Goal: Task Accomplishment & Management: Complete application form

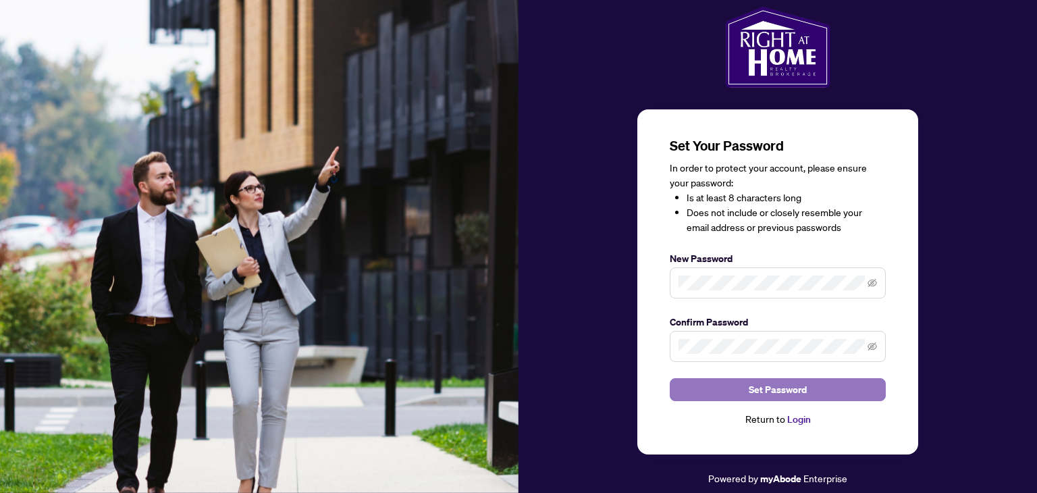
click at [777, 390] on span "Set Password" at bounding box center [778, 390] width 58 height 22
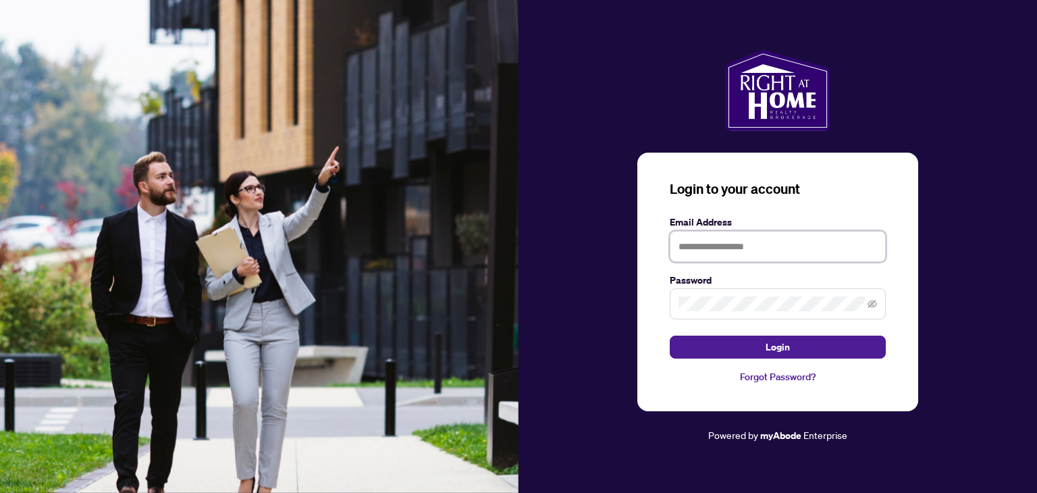
type input "**********"
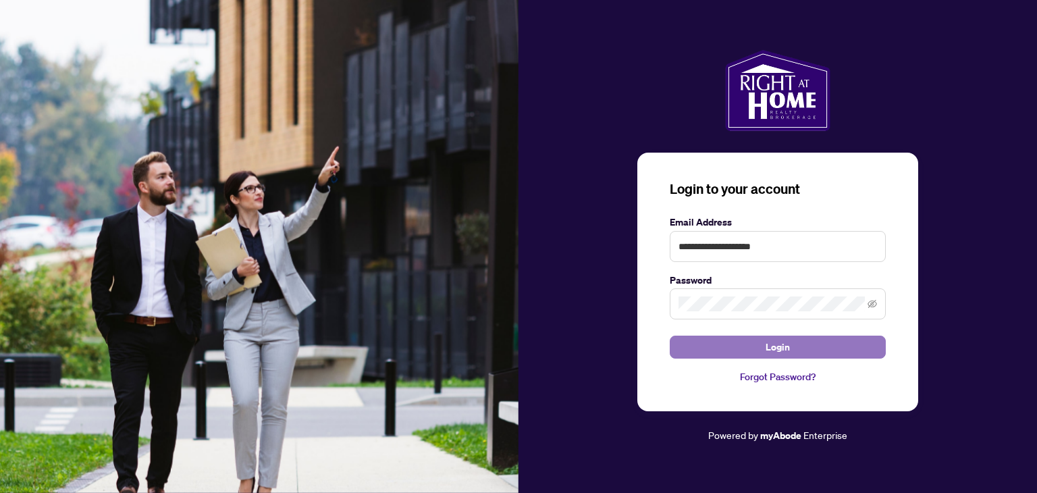
click at [764, 356] on button "Login" at bounding box center [778, 347] width 216 height 23
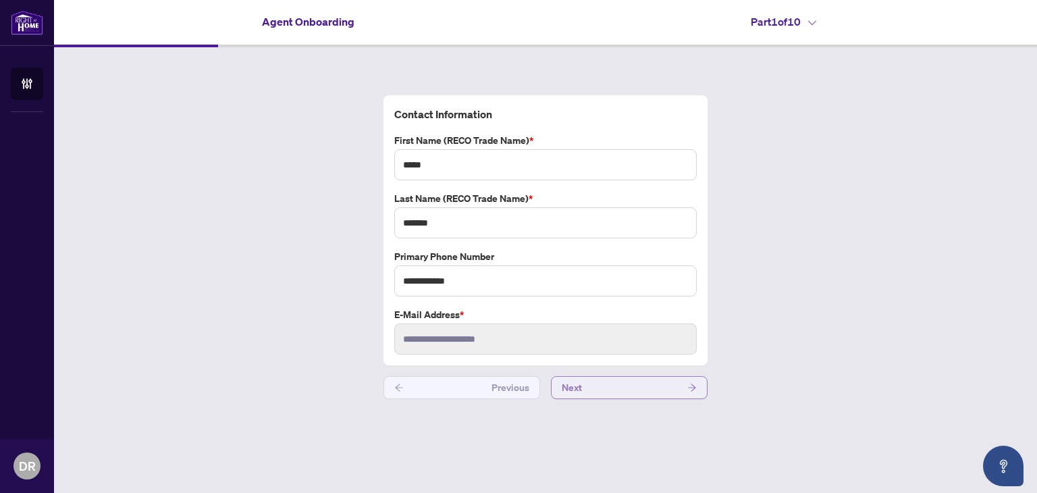
click at [593, 381] on button "Next" at bounding box center [629, 387] width 157 height 23
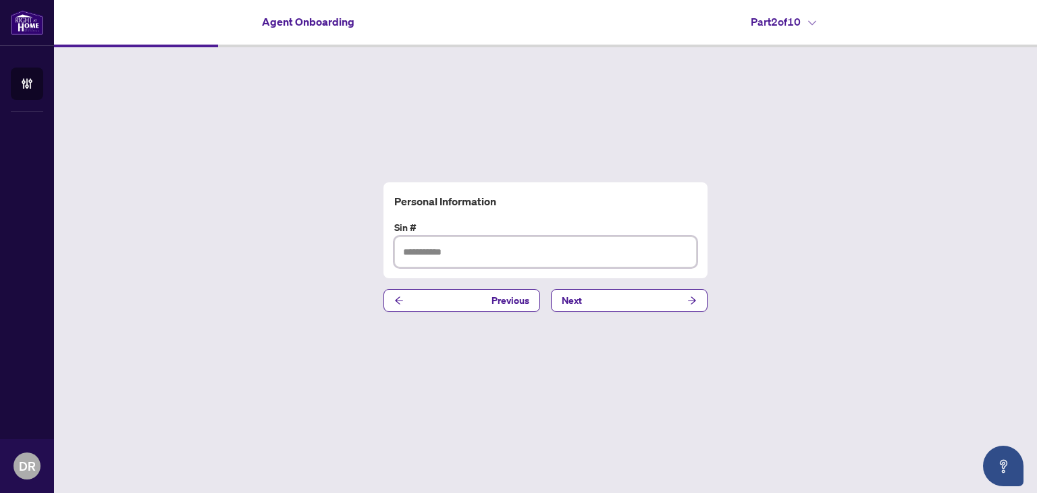
click at [446, 256] on input "text" at bounding box center [545, 251] width 302 height 31
click at [585, 299] on button "Next" at bounding box center [629, 300] width 157 height 23
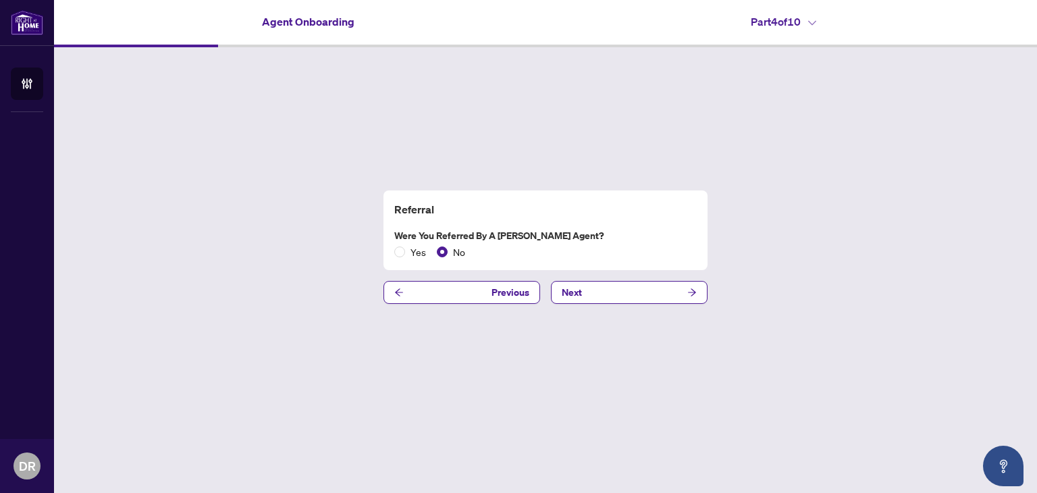
click at [608, 305] on div "Referral Were you referred by a [PERSON_NAME] Agent? Yes No Previous Next" at bounding box center [545, 247] width 983 height 400
click at [606, 298] on button "Next" at bounding box center [629, 292] width 157 height 23
click at [603, 309] on div "PREC Are you joining as PREC? Yes No Previous Next" at bounding box center [545, 247] width 983 height 400
click at [605, 298] on button "Next" at bounding box center [629, 292] width 157 height 23
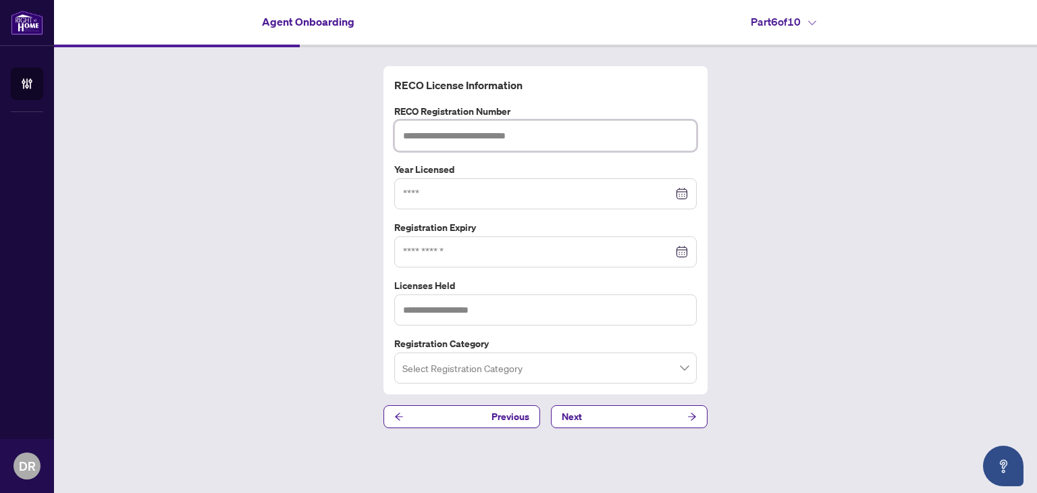
click at [482, 136] on input "text" at bounding box center [545, 135] width 302 height 31
click at [468, 189] on input at bounding box center [538, 193] width 270 height 15
click at [429, 248] on input at bounding box center [538, 251] width 270 height 15
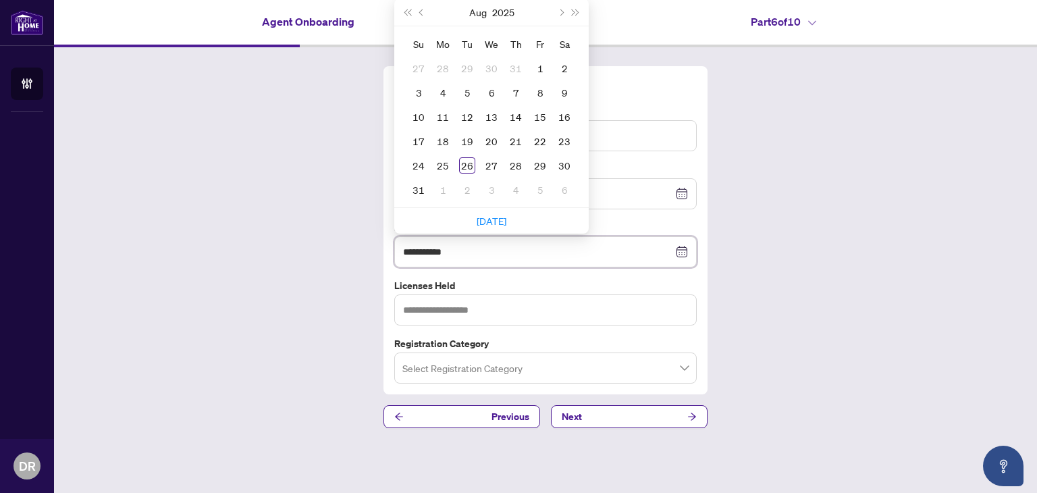
type input "**********"
click at [507, 1] on button "2025" at bounding box center [503, 12] width 22 height 27
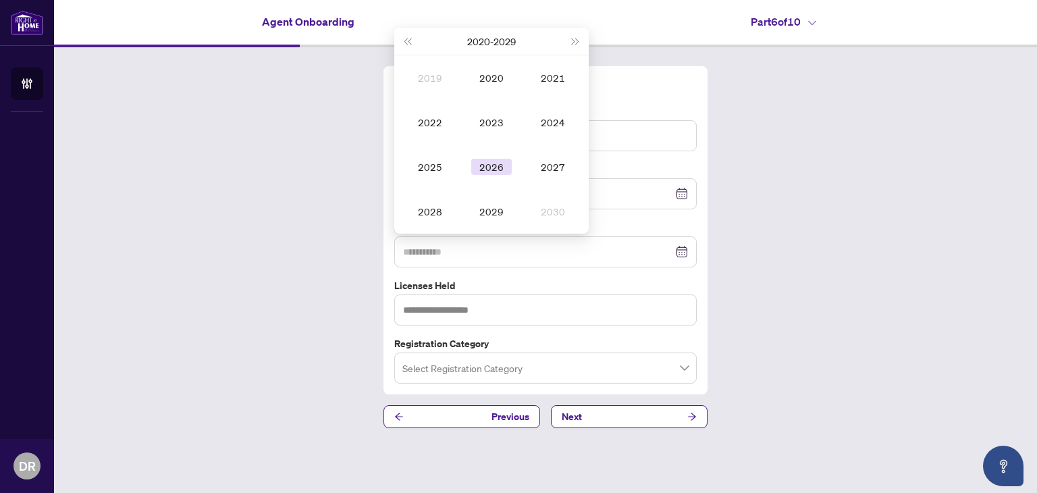
click at [486, 161] on div "2026" at bounding box center [491, 167] width 41 height 16
click at [495, 119] on div "May" at bounding box center [491, 122] width 41 height 16
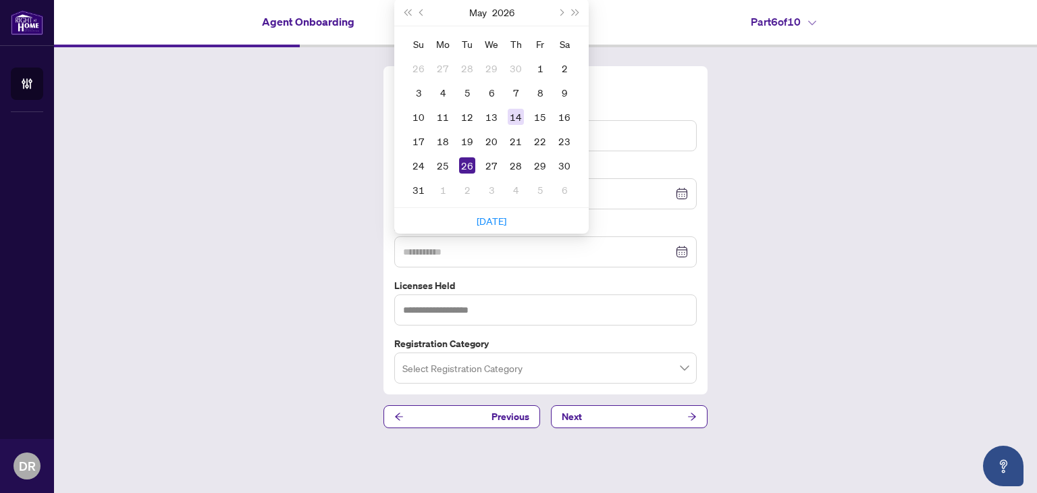
type input "**********"
click at [521, 120] on div "14" at bounding box center [516, 117] width 16 height 16
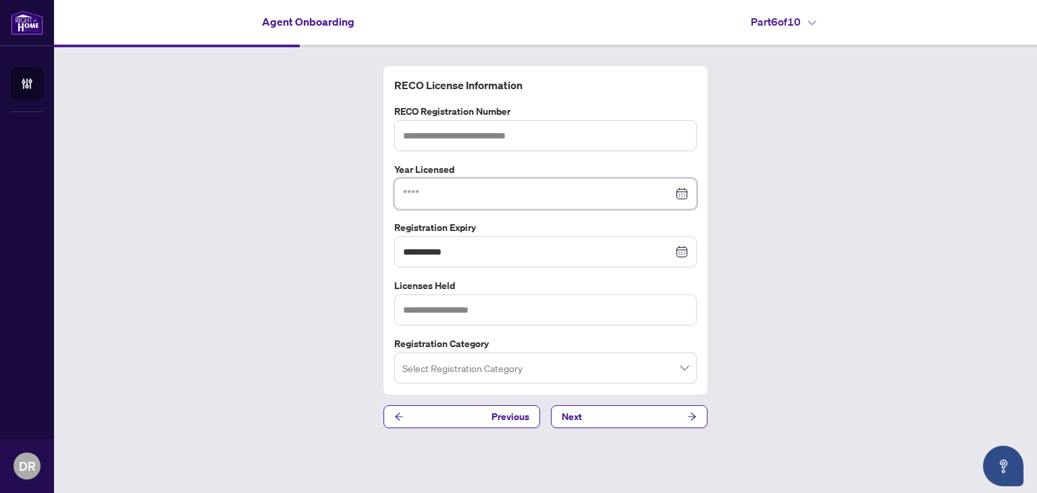
click at [465, 193] on input at bounding box center [538, 193] width 270 height 15
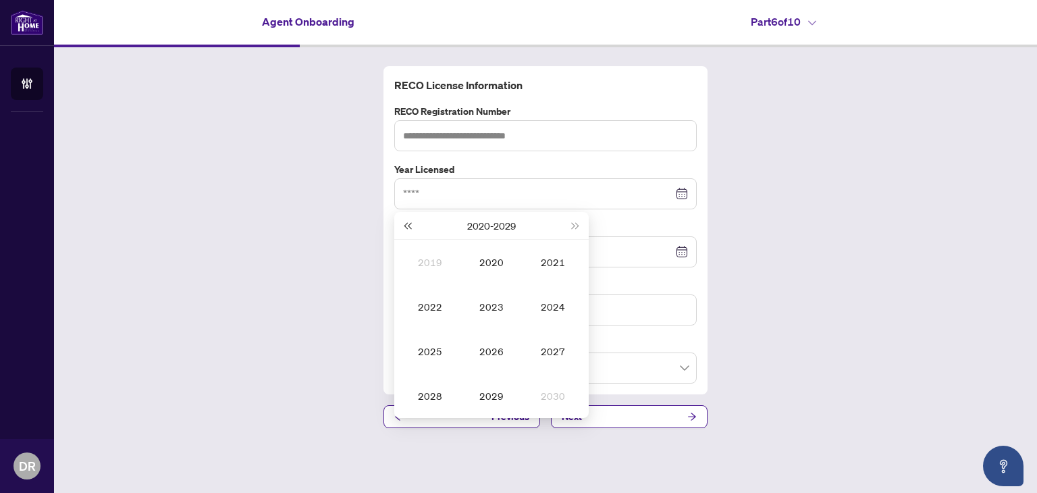
click at [404, 229] on button "Last year (Control + left)" at bounding box center [407, 225] width 15 height 27
click at [492, 298] on div "2003" at bounding box center [491, 306] width 41 height 16
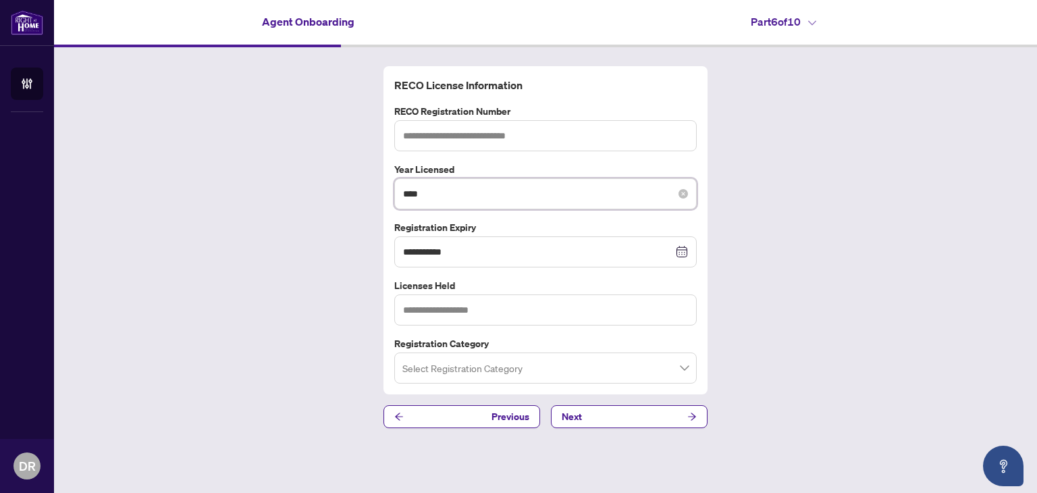
click at [479, 192] on input "****" at bounding box center [538, 193] width 270 height 15
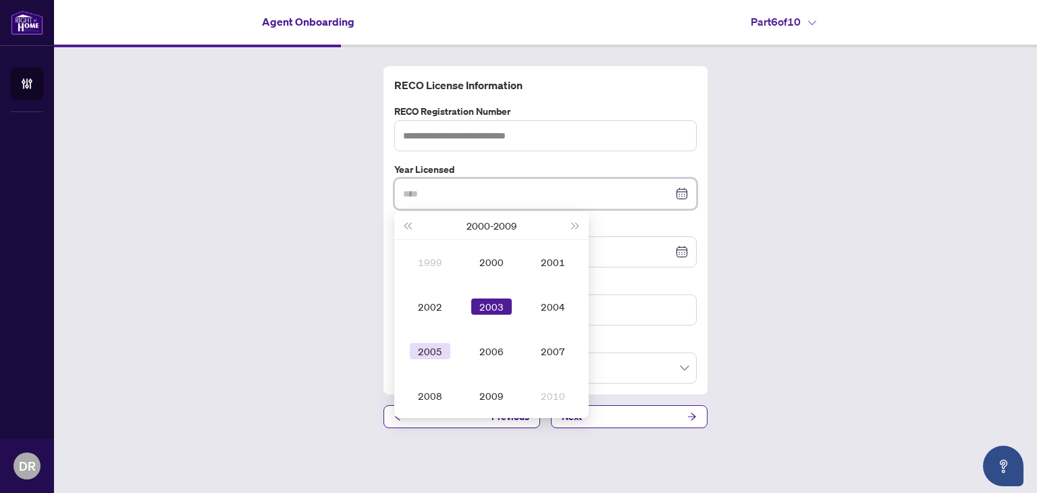
type input "****"
click at [421, 350] on div "2005" at bounding box center [430, 351] width 41 height 16
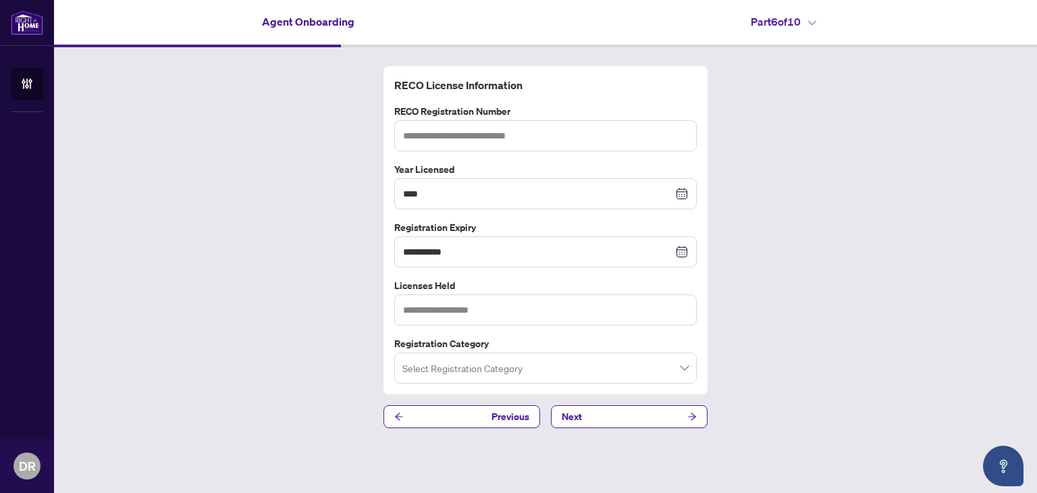
click at [477, 365] on input "search" at bounding box center [539, 370] width 274 height 30
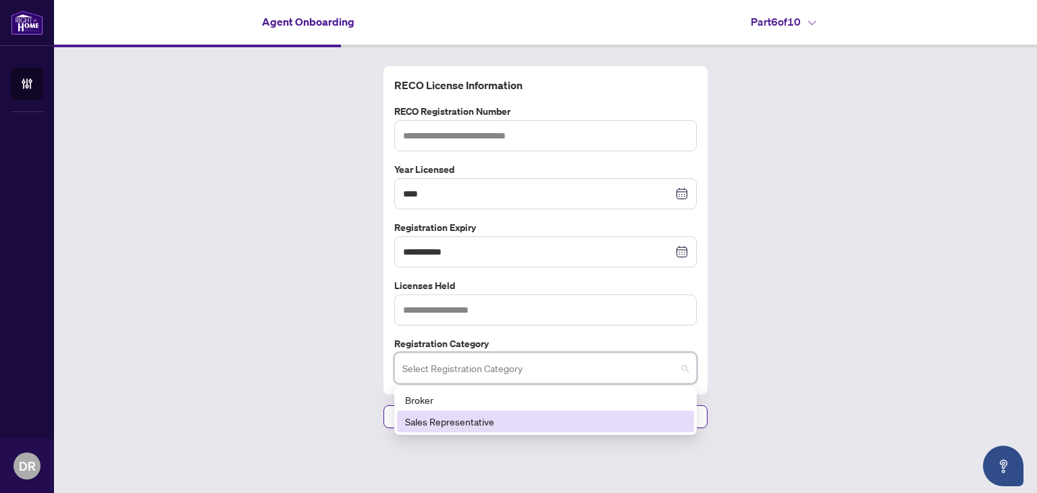
click at [460, 414] on div "Sales Representative" at bounding box center [545, 421] width 281 height 15
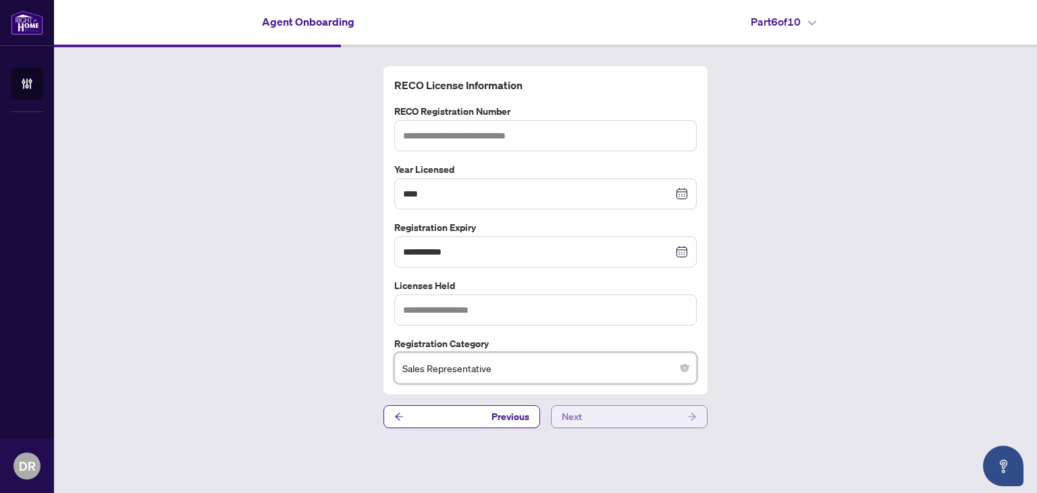
click at [591, 411] on button "Next" at bounding box center [629, 416] width 157 height 23
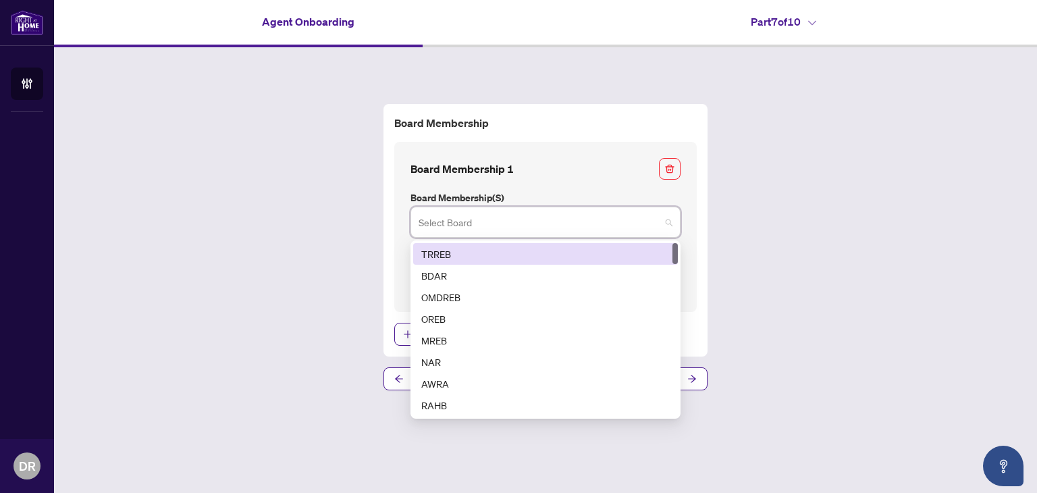
click at [534, 226] on input "search" at bounding box center [540, 224] width 242 height 30
click at [528, 252] on div "TRREB" at bounding box center [545, 253] width 248 height 15
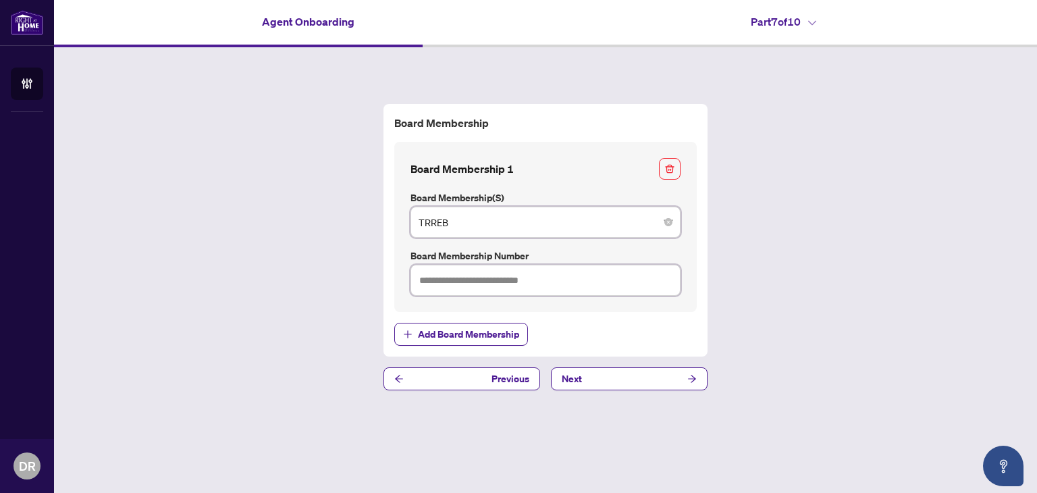
click at [523, 279] on input "text" at bounding box center [546, 280] width 270 height 31
type input "*******"
click at [618, 379] on button "Next" at bounding box center [629, 378] width 157 height 23
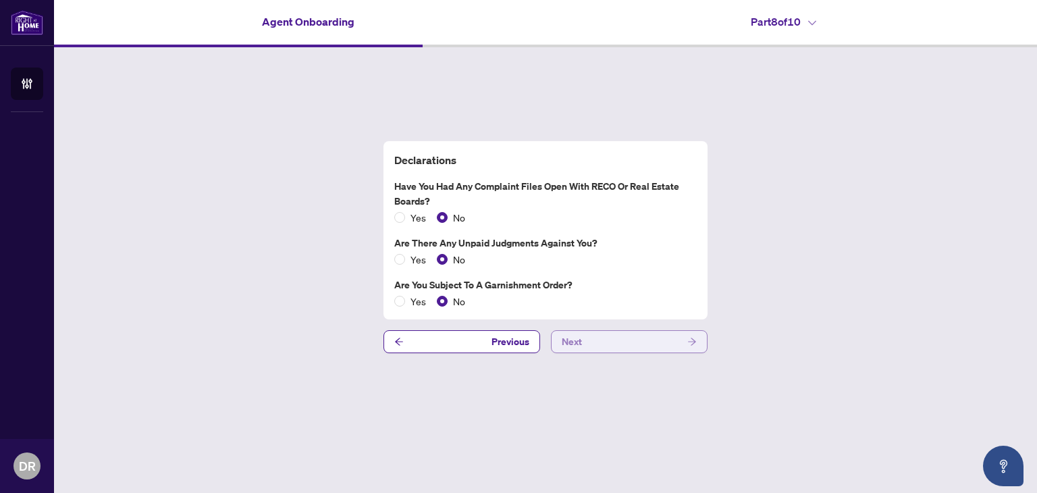
click at [577, 333] on span "Next" at bounding box center [572, 342] width 20 height 22
click at [635, 347] on button "Next" at bounding box center [629, 341] width 157 height 23
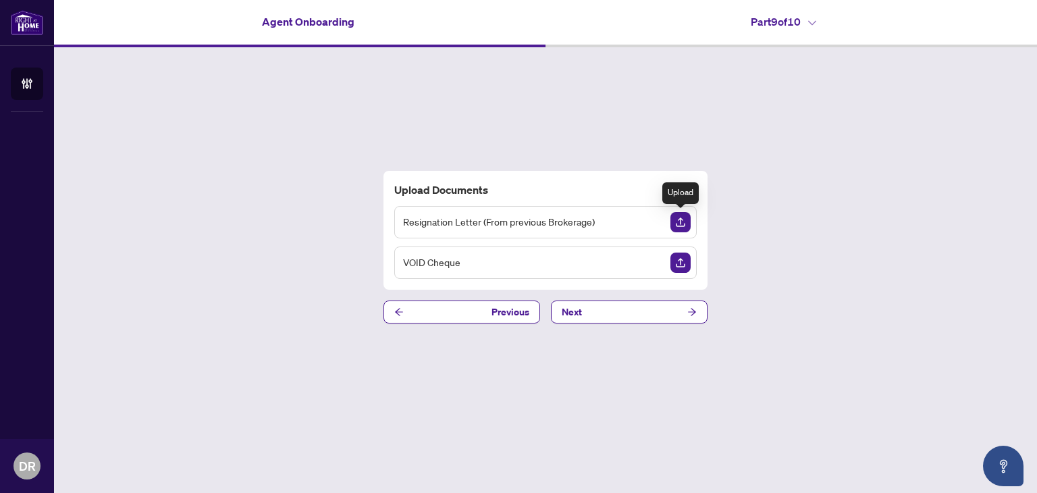
click at [683, 217] on img "Upload Document" at bounding box center [680, 222] width 20 height 20
click at [518, 221] on span "Resignation Letter (From previous Brokerage)" at bounding box center [499, 222] width 192 height 16
click at [633, 312] on button "Next" at bounding box center [629, 311] width 157 height 23
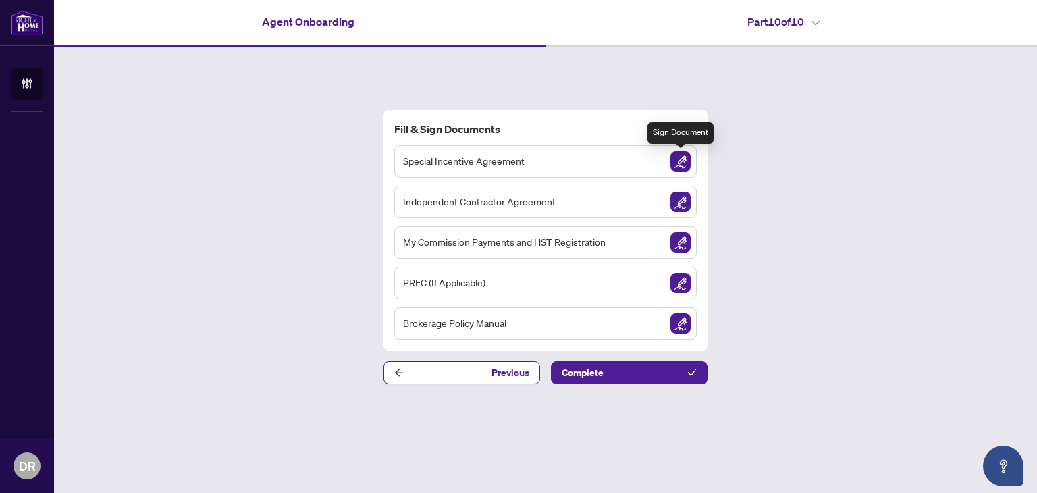
click at [683, 155] on img "Sign Document" at bounding box center [680, 161] width 20 height 20
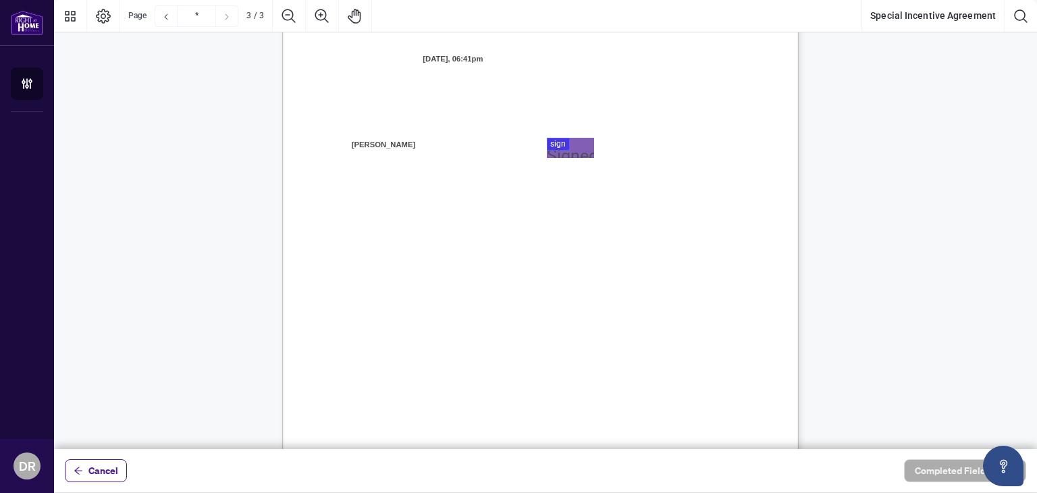
scroll to position [1557, 0]
click at [558, 86] on div at bounding box center [545, 224] width 983 height 449
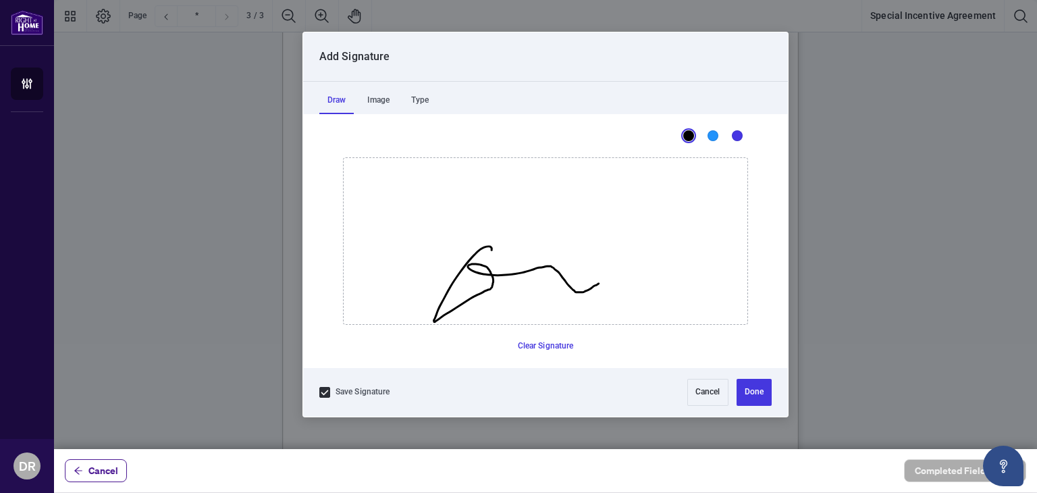
drag, startPoint x: 492, startPoint y: 249, endPoint x: 638, endPoint y: 285, distance: 150.8
click at [638, 285] on icon "Drawing canvas" at bounding box center [546, 241] width 404 height 166
click at [747, 388] on button "Done" at bounding box center [754, 392] width 35 height 27
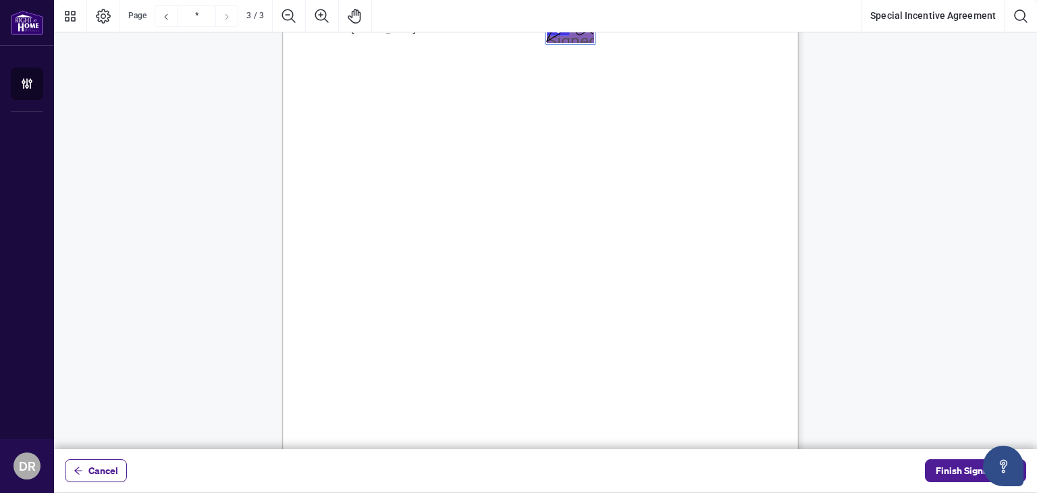
scroll to position [1650, 0]
type input "*"
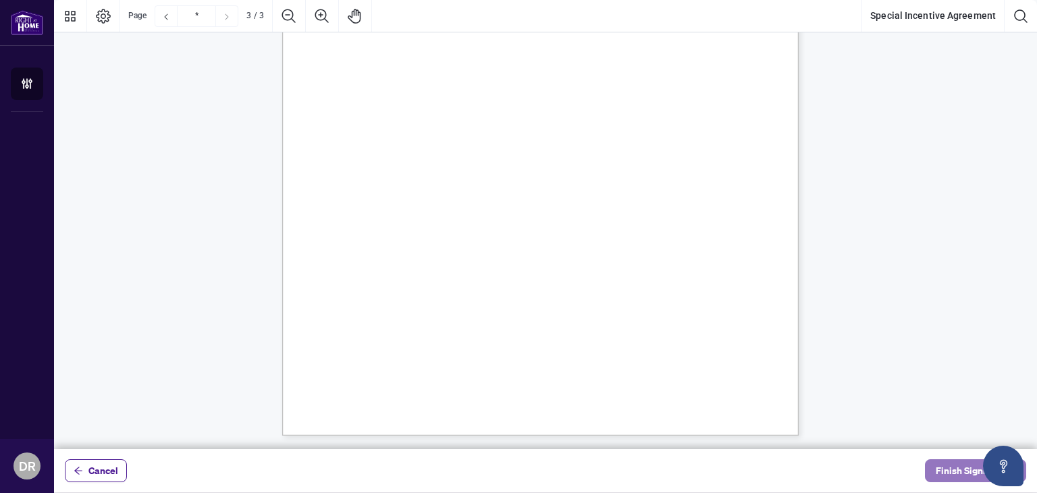
click at [962, 474] on span "Finish Signing" at bounding box center [966, 471] width 61 height 22
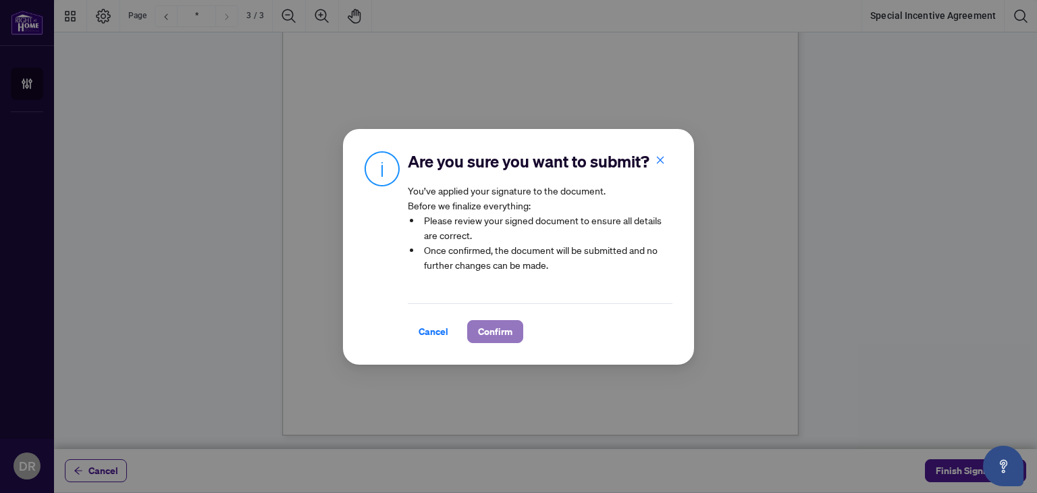
click at [496, 333] on span "Confirm" at bounding box center [495, 332] width 34 height 22
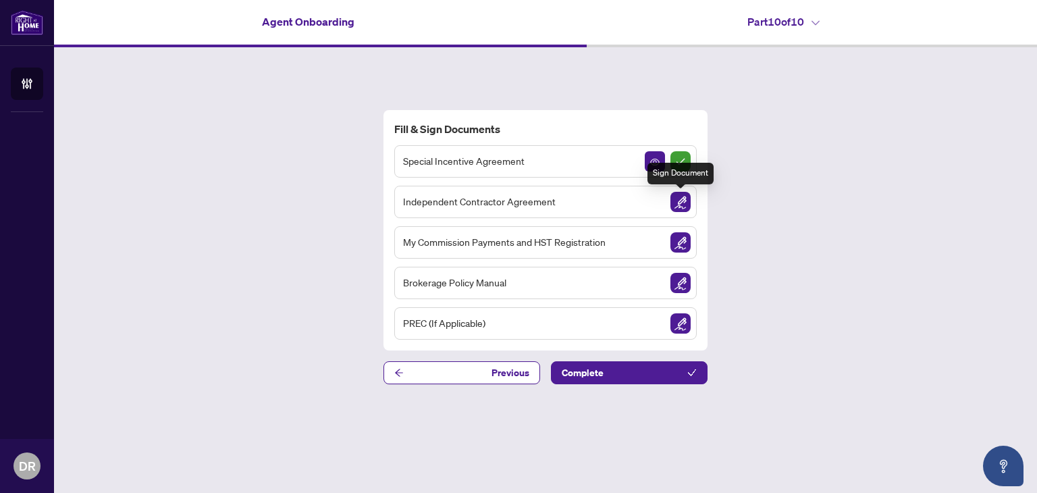
click at [673, 194] on img "Sign Document" at bounding box center [680, 202] width 20 height 20
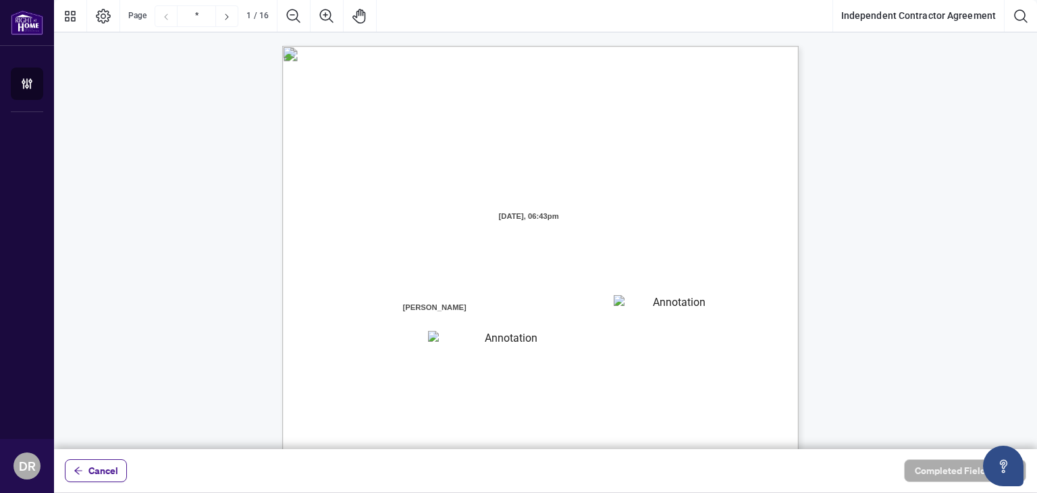
click at [627, 303] on textarea "01K2N7ZVXADQDZS13CP82GTG0Z" at bounding box center [675, 305] width 122 height 20
type textarea "*******"
click at [496, 330] on div "INDEPENDENT CONTRACTOR AGREEMENT THIS AGREEMENT is made as of (the “Effective D…" at bounding box center [605, 464] width 646 height 836
click at [494, 344] on textarea "01K2N800VRNZWEDT7GS4268ZBH" at bounding box center [505, 340] width 155 height 18
type textarea "*******"
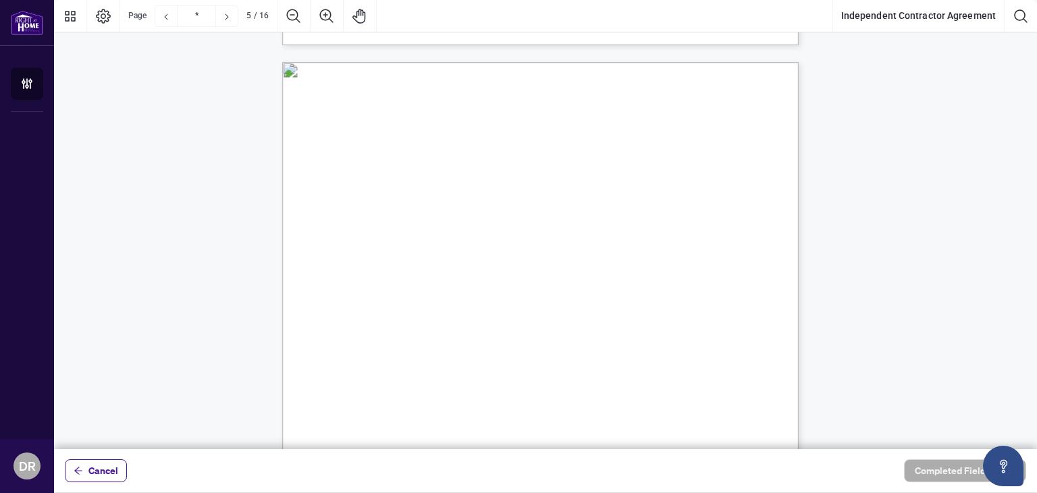
scroll to position [2722, 0]
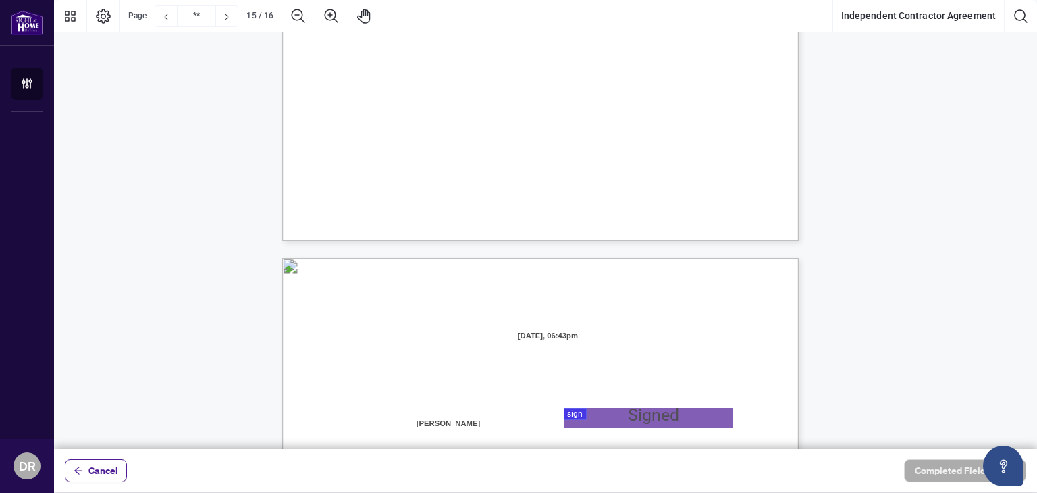
type input "**"
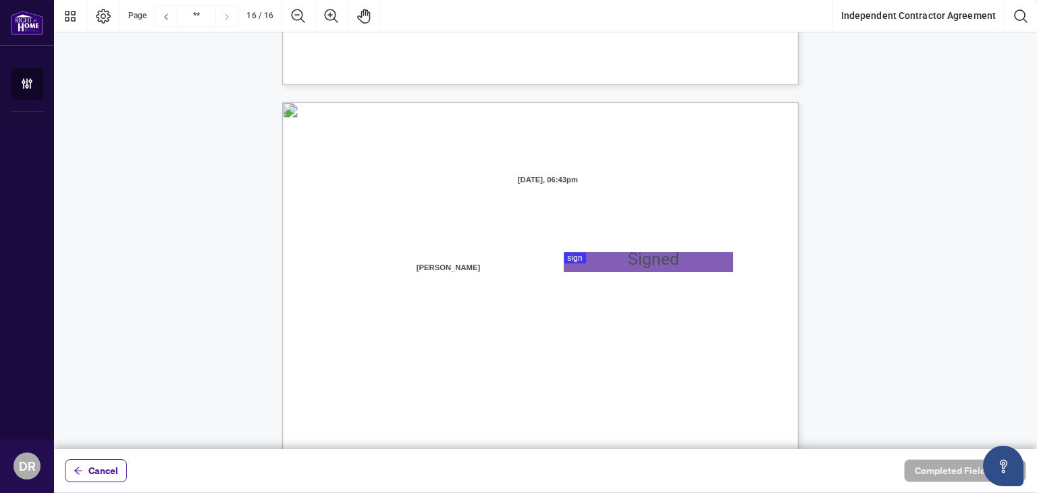
scroll to position [10223, 0]
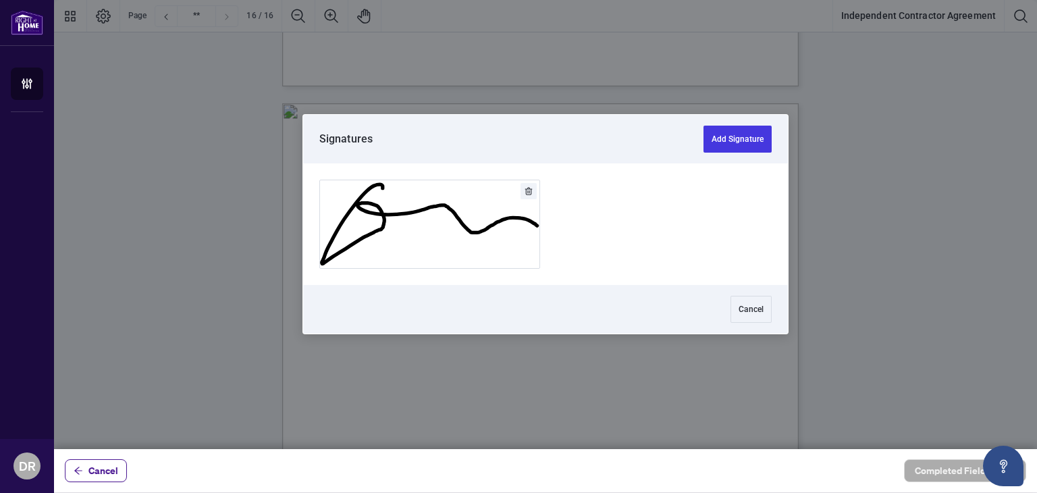
click at [587, 255] on div at bounding box center [545, 224] width 983 height 449
click at [737, 136] on button "Add Signature" at bounding box center [738, 139] width 68 height 27
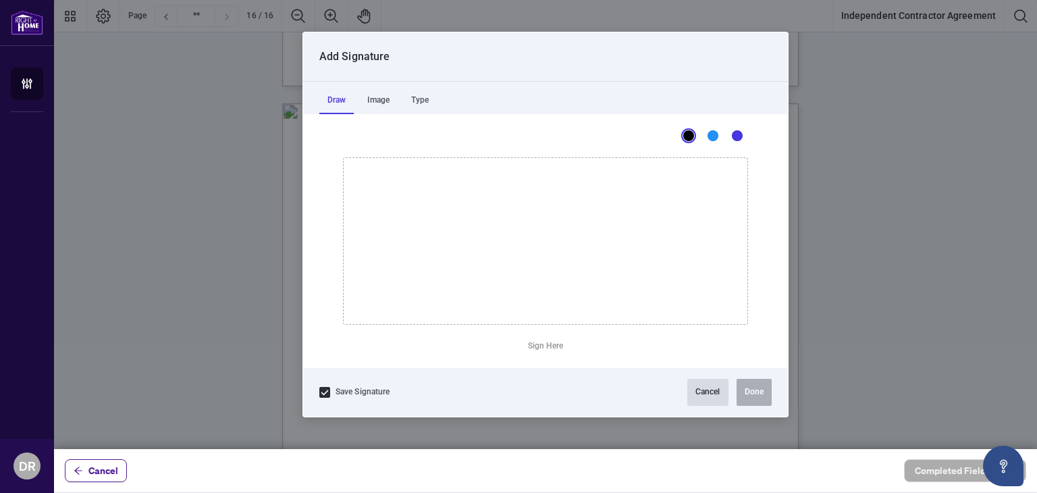
click at [711, 388] on button "Cancel" at bounding box center [707, 392] width 41 height 27
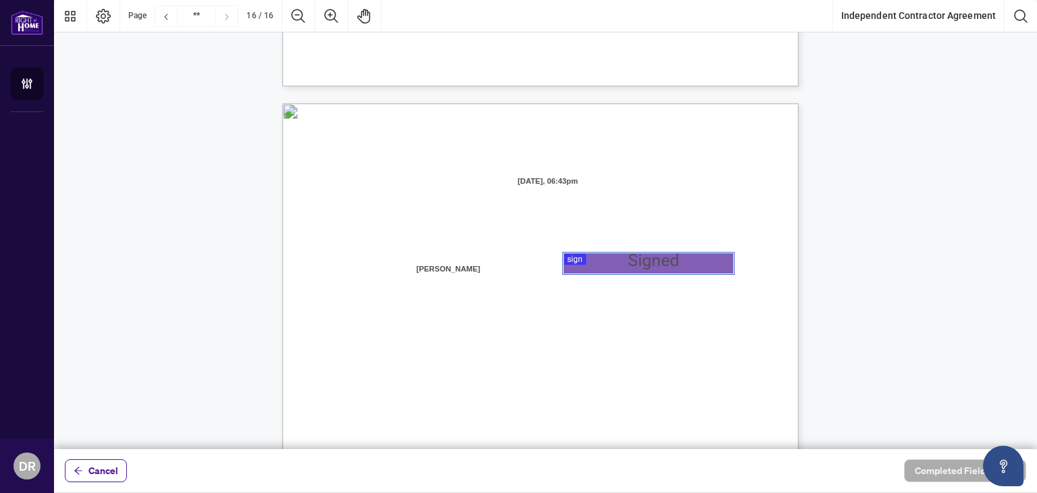
click at [646, 259] on div at bounding box center [545, 224] width 983 height 449
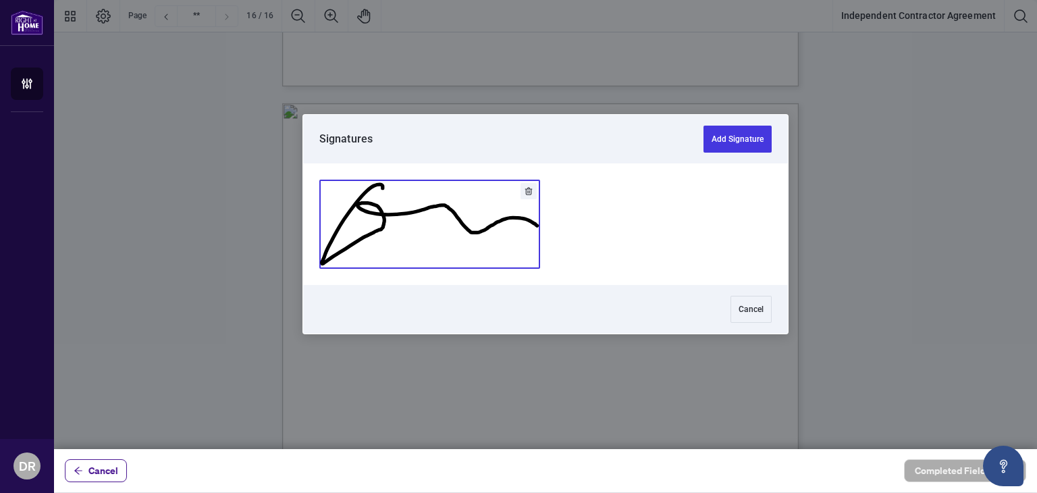
click at [512, 234] on button "Add Signature" at bounding box center [429, 224] width 219 height 88
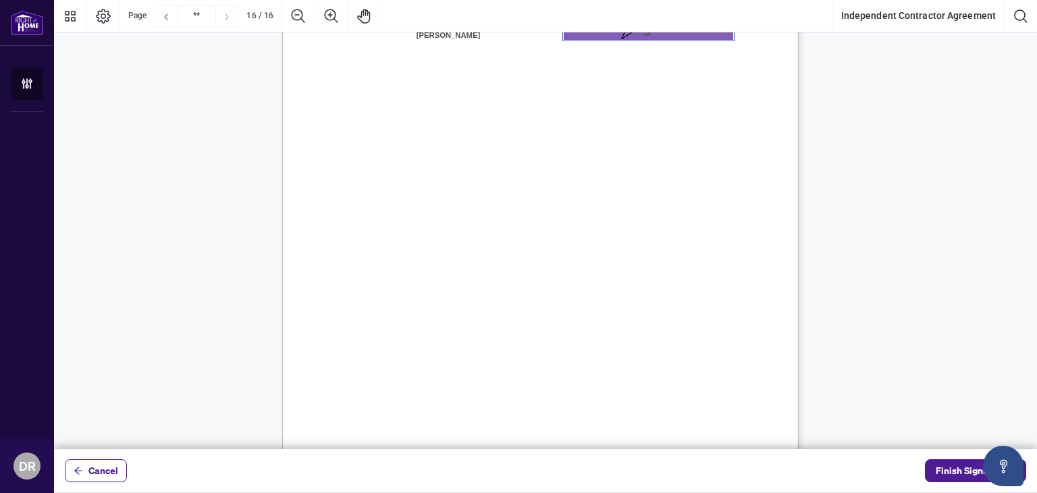
scroll to position [10461, 0]
click at [367, 102] on span "Name:" at bounding box center [355, 108] width 23 height 12
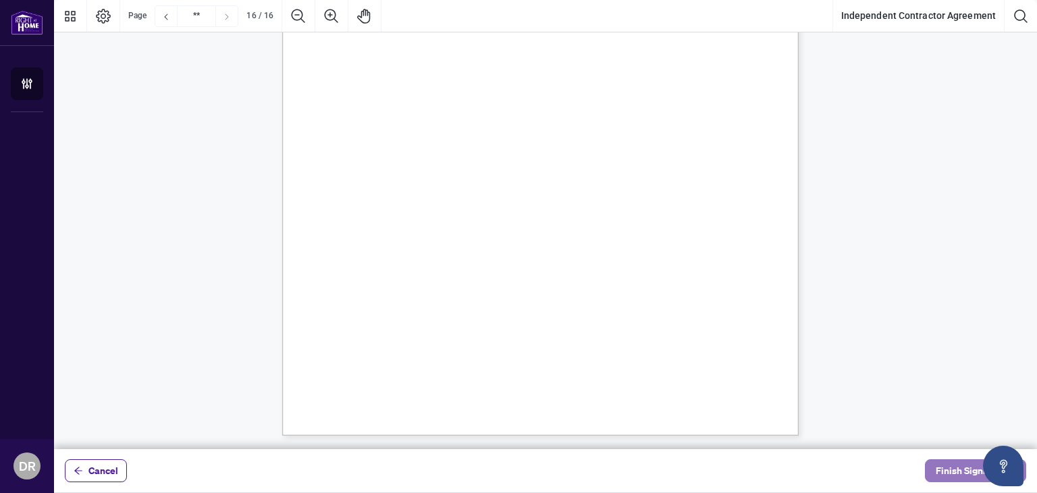
click at [941, 473] on span "Finish Signing" at bounding box center [966, 471] width 61 height 22
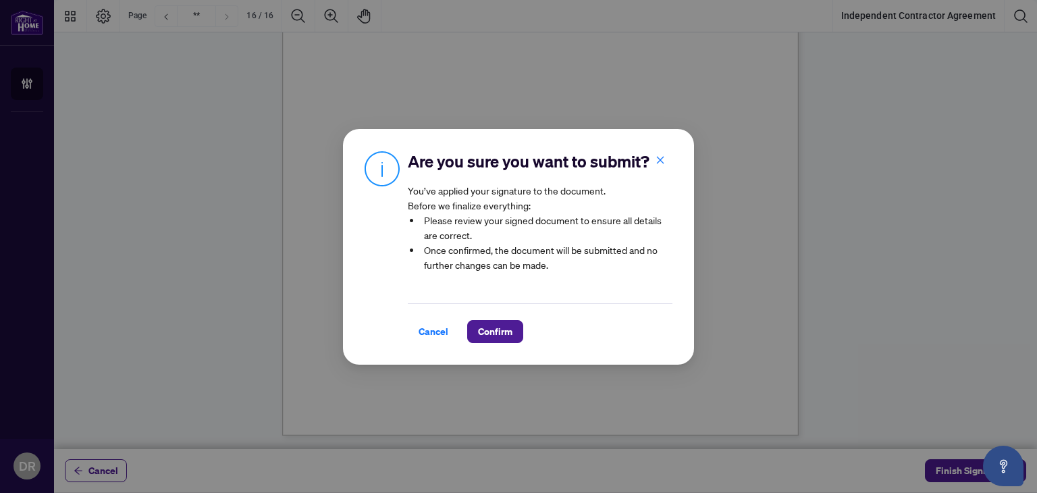
click at [519, 317] on div "Cancel Confirm" at bounding box center [540, 323] width 265 height 40
click at [506, 328] on span "Confirm" at bounding box center [495, 332] width 34 height 22
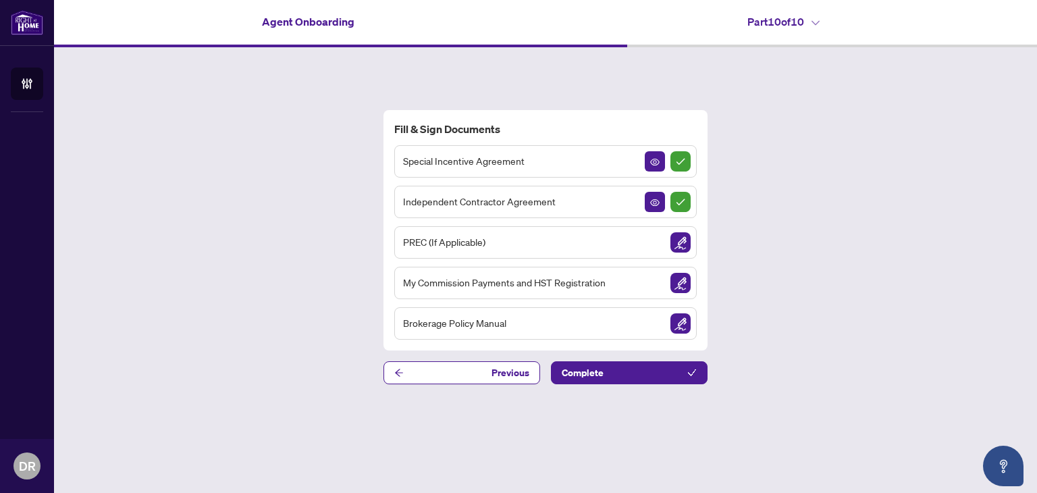
click at [635, 288] on div "My Commission Payments and HST Registration" at bounding box center [545, 283] width 302 height 32
click at [688, 281] on img "Sign Document" at bounding box center [680, 283] width 20 height 20
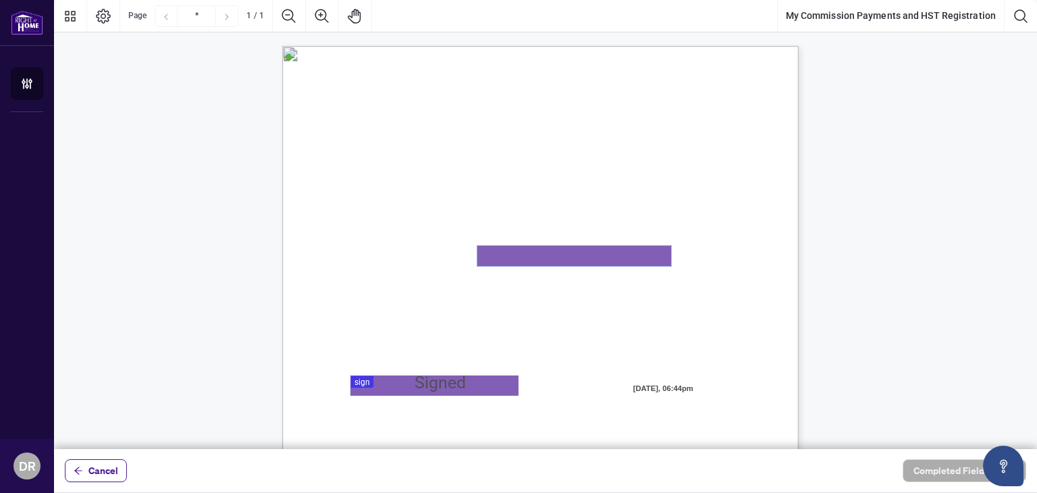
click at [558, 260] on textarea "01K2N82W0617PR3KA8X9DYAB9F" at bounding box center [574, 256] width 194 height 20
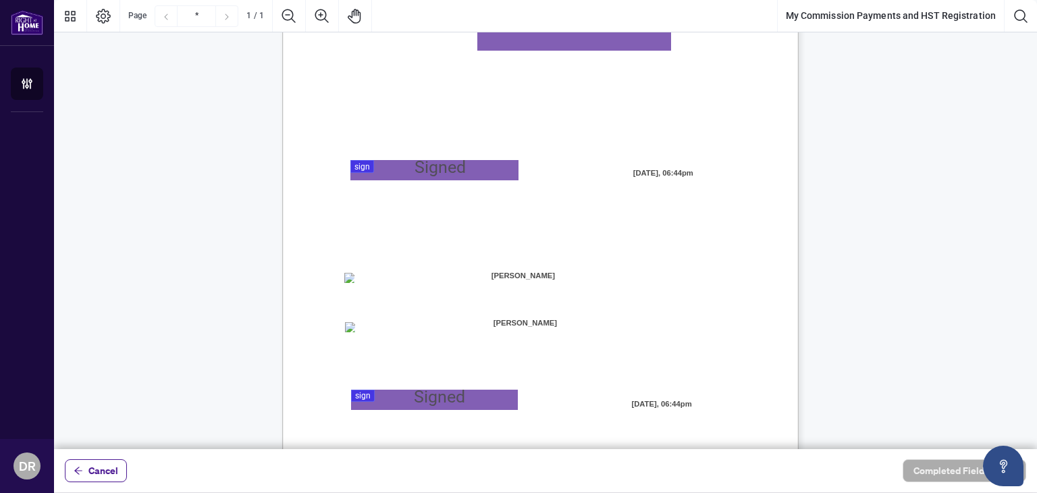
scroll to position [217, 0]
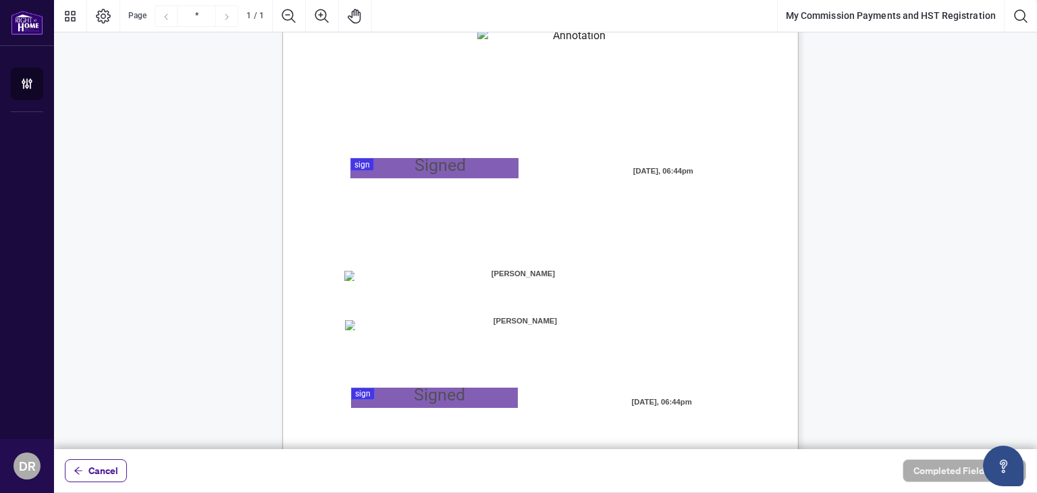
click at [549, 316] on span "[PERSON_NAME]" at bounding box center [525, 321] width 167 height 20
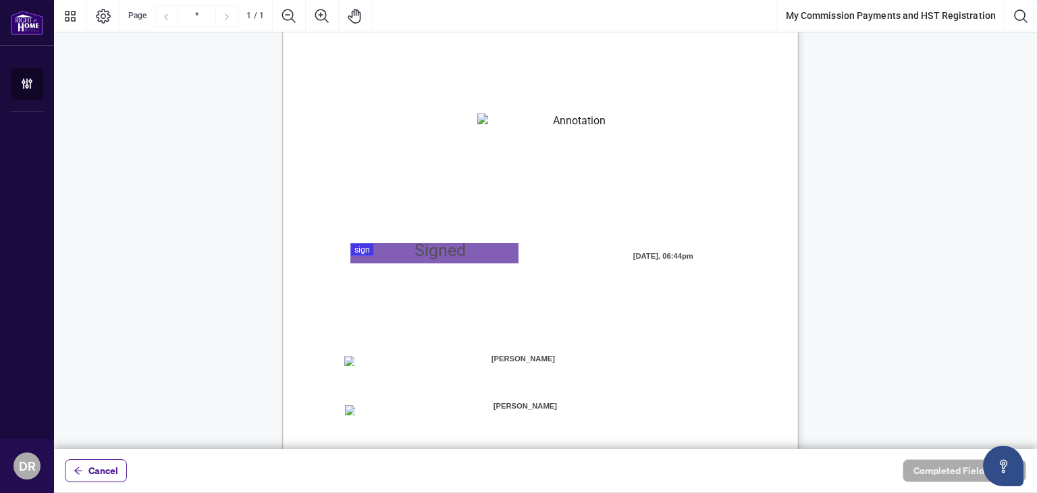
scroll to position [129, 0]
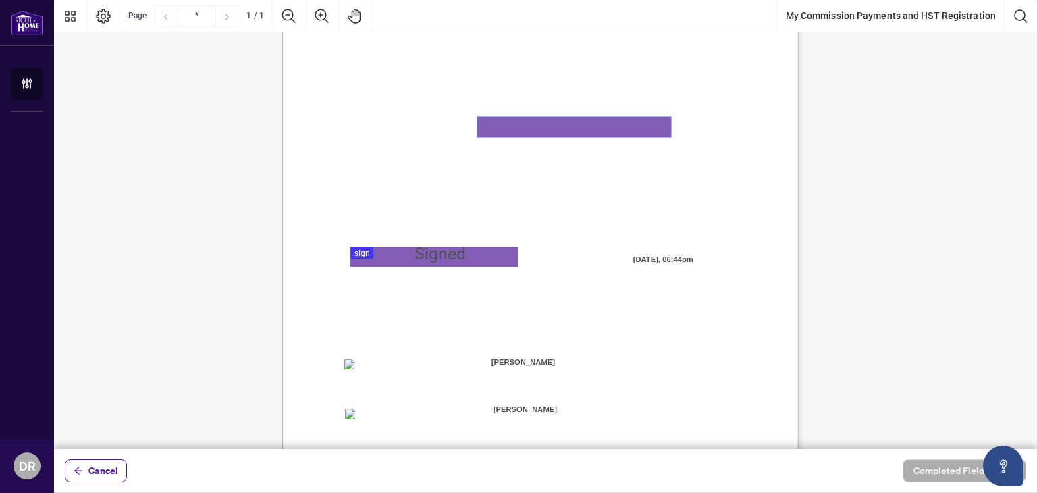
click at [551, 131] on textarea "01K2N82W0617PR3KA8X9DYAB9F" at bounding box center [574, 127] width 194 height 20
type textarea "*********"
click at [471, 255] on div at bounding box center [545, 224] width 983 height 449
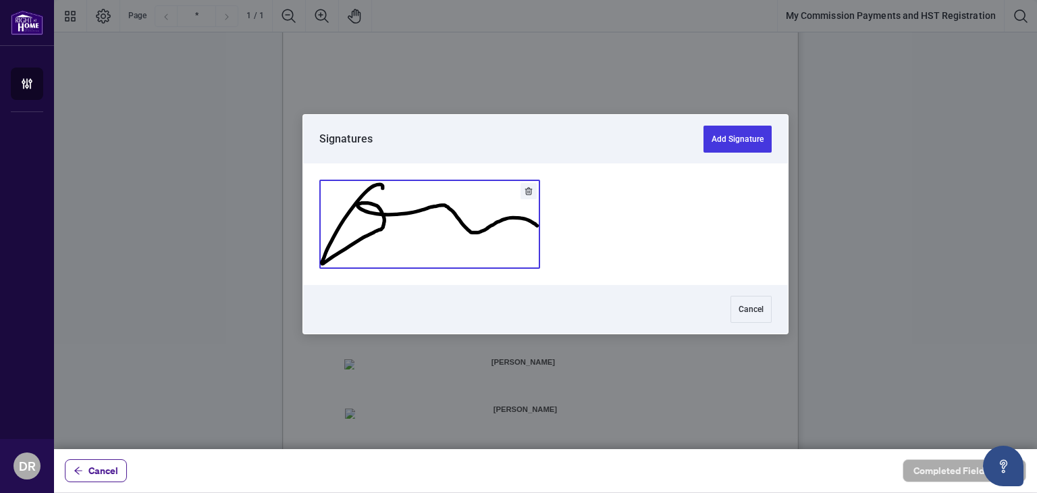
click at [516, 234] on button "Add Signature" at bounding box center [429, 224] width 219 height 88
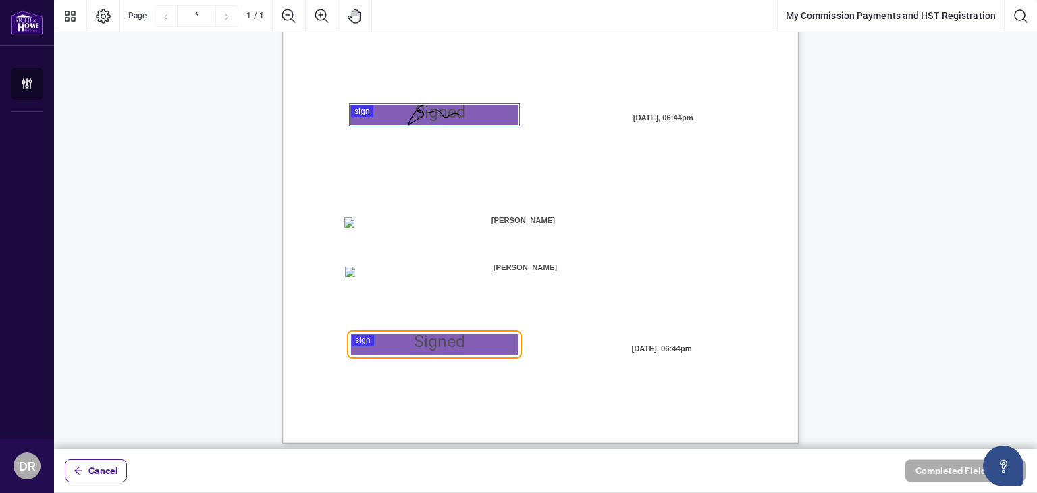
scroll to position [278, 0]
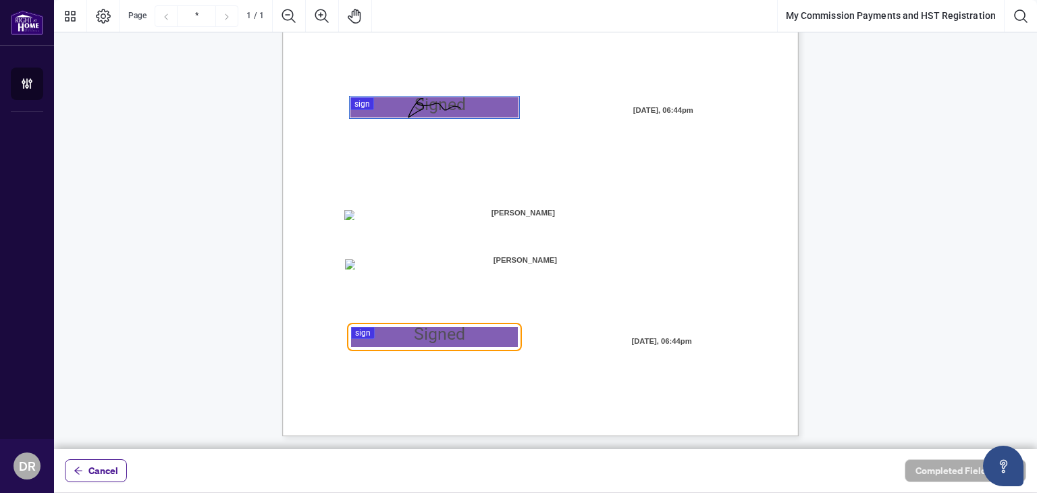
click at [432, 340] on div at bounding box center [545, 224] width 983 height 449
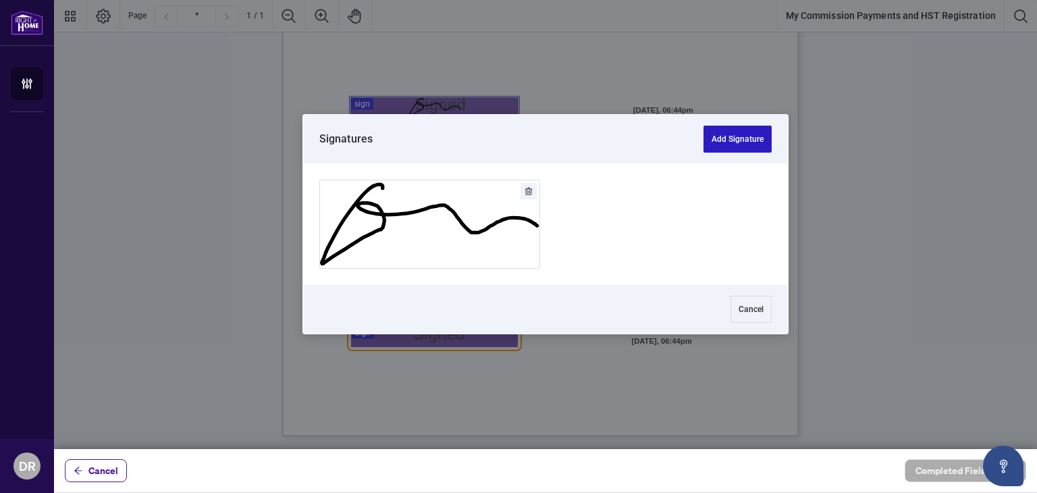
click at [741, 134] on button "Add Signature" at bounding box center [738, 139] width 68 height 27
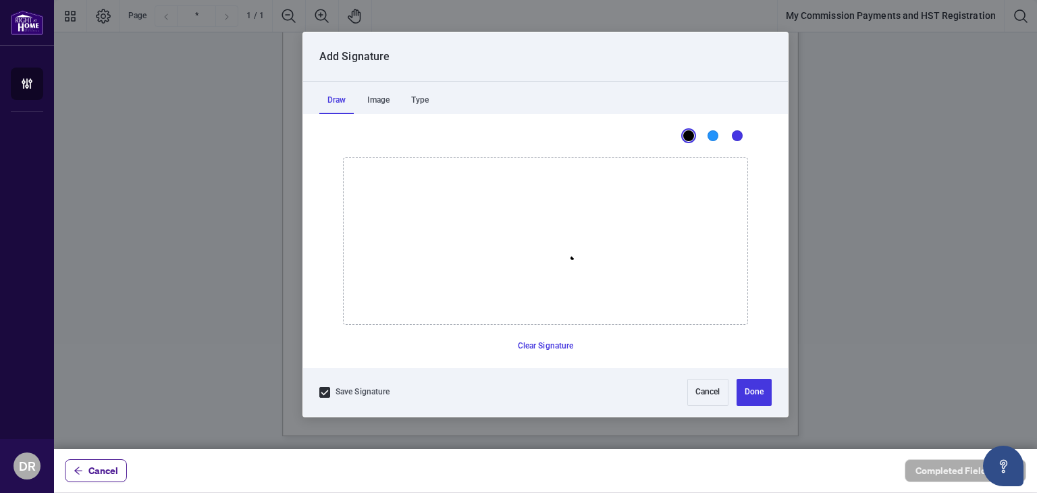
click at [572, 257] on icon "Drawing canvas" at bounding box center [546, 241] width 404 height 166
click at [710, 386] on button "Cancel" at bounding box center [707, 392] width 41 height 27
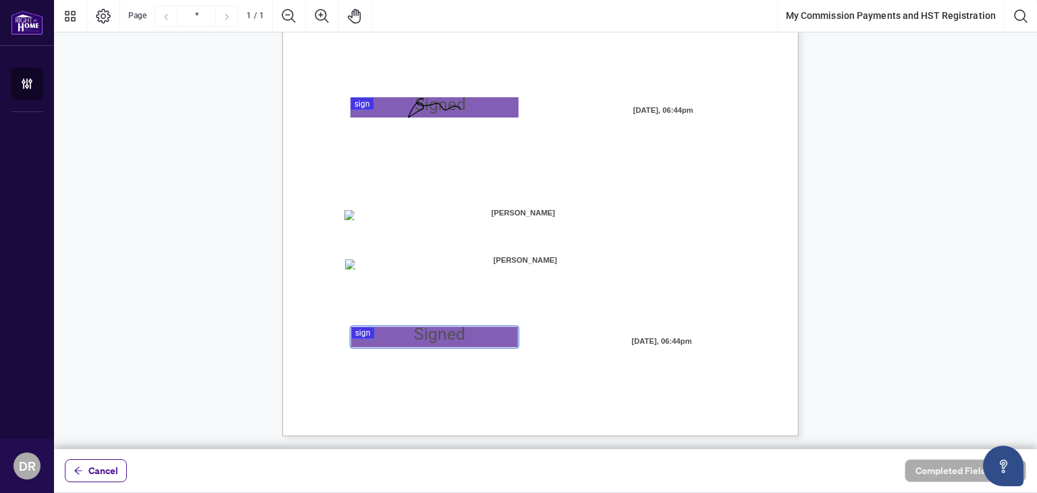
click at [463, 327] on div at bounding box center [545, 224] width 983 height 449
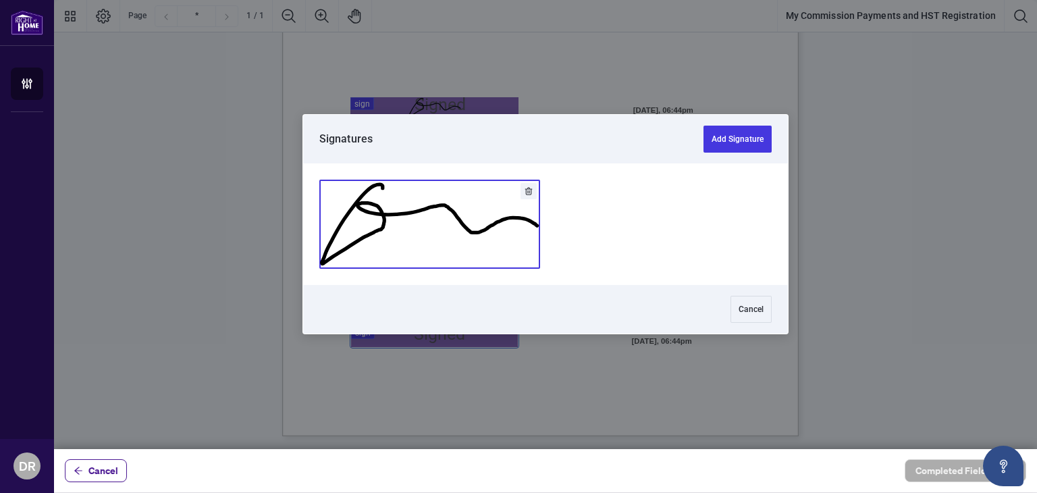
click at [484, 260] on button "Add Signature" at bounding box center [429, 224] width 219 height 88
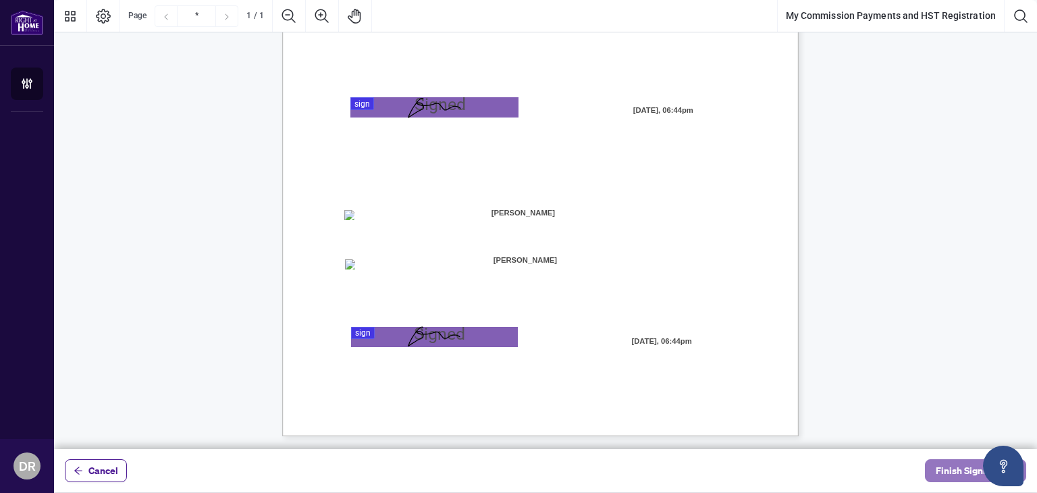
click at [954, 467] on span "Finish Signing" at bounding box center [966, 471] width 61 height 22
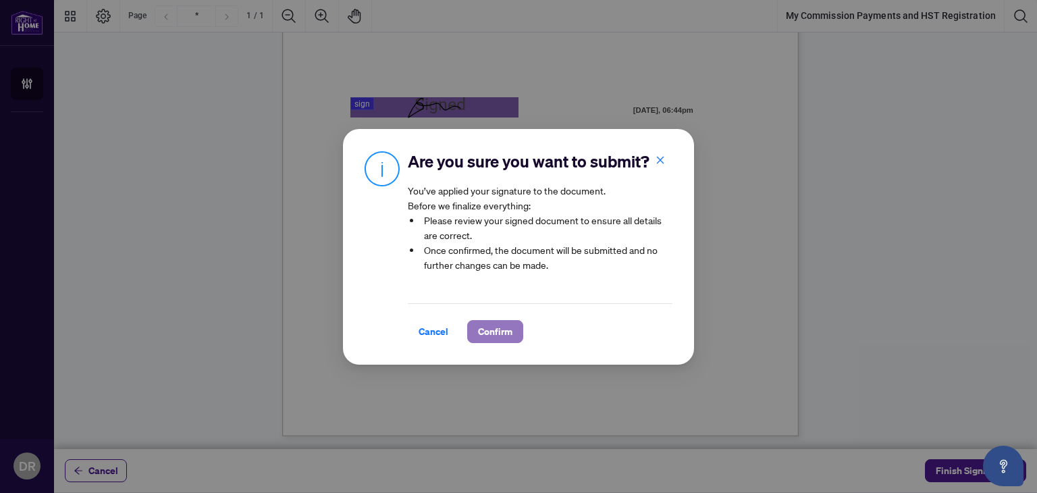
click at [514, 332] on button "Confirm" at bounding box center [495, 331] width 56 height 23
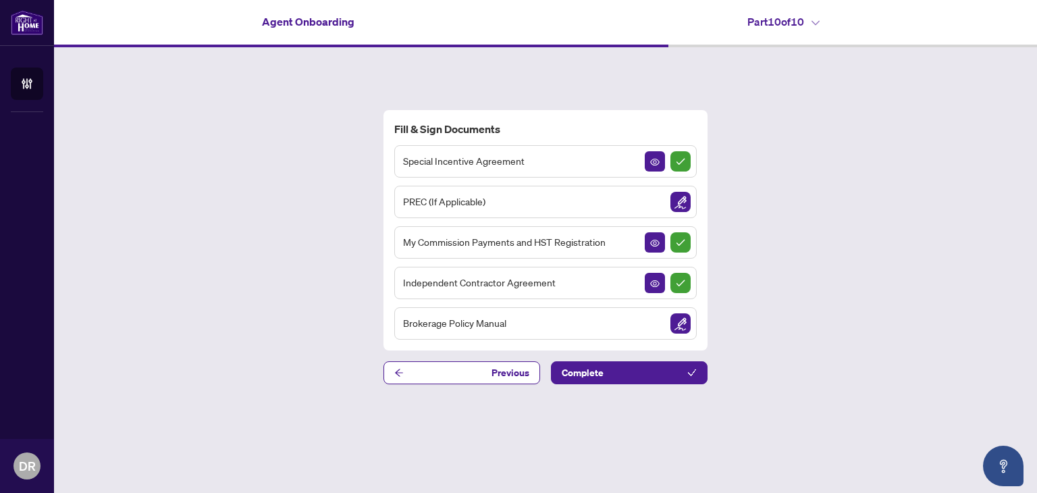
click at [581, 324] on div "Brokerage Policy Manual" at bounding box center [545, 323] width 302 height 32
click at [678, 320] on img "Sign Document" at bounding box center [680, 323] width 20 height 20
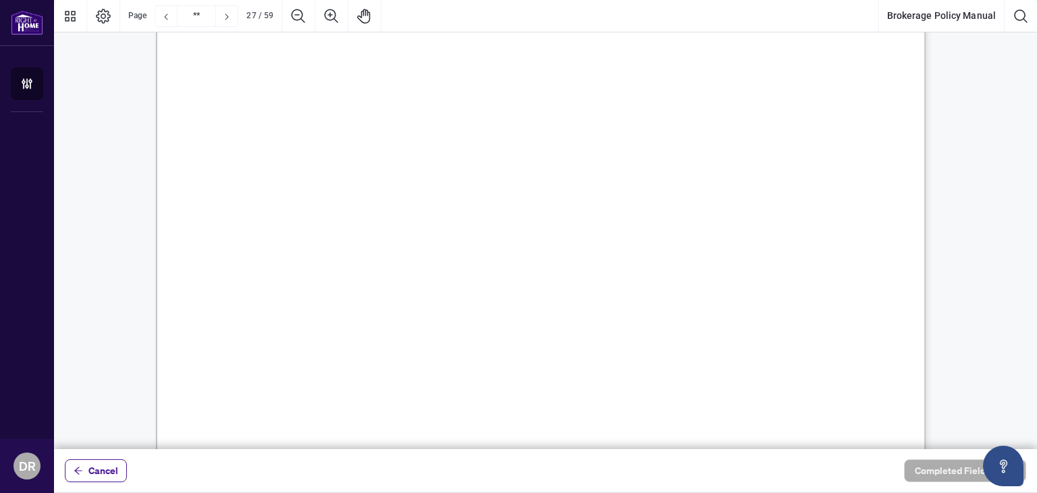
scroll to position [26901, 0]
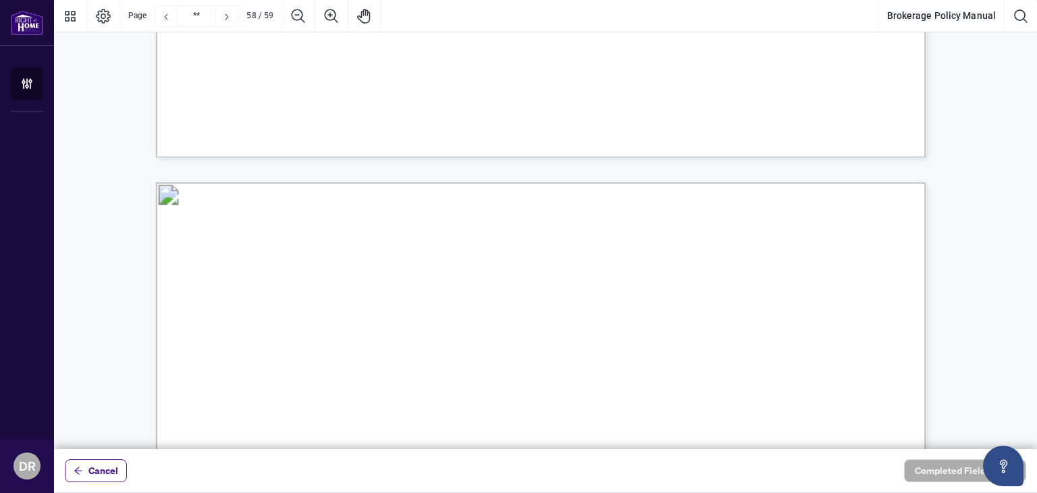
type input "**"
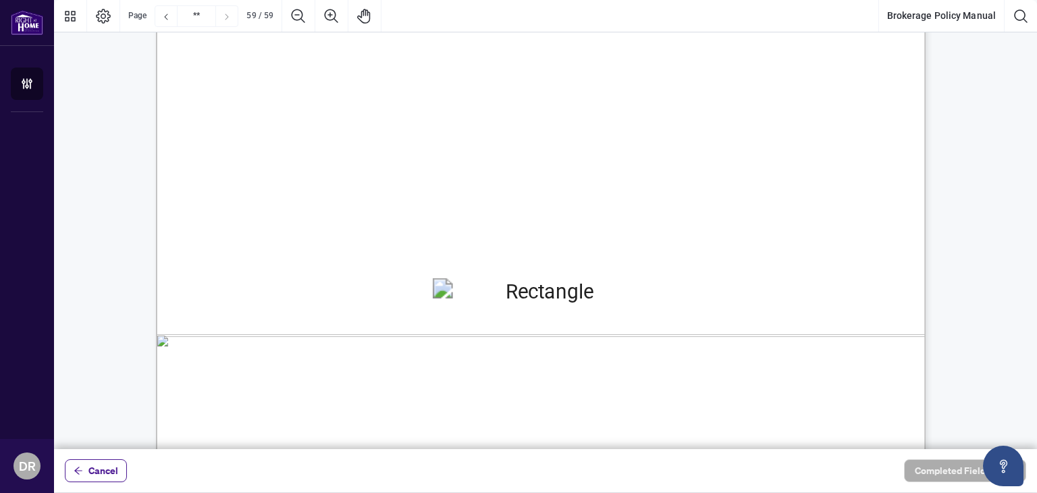
scroll to position [59851, 0]
